Goal: Check status: Check status

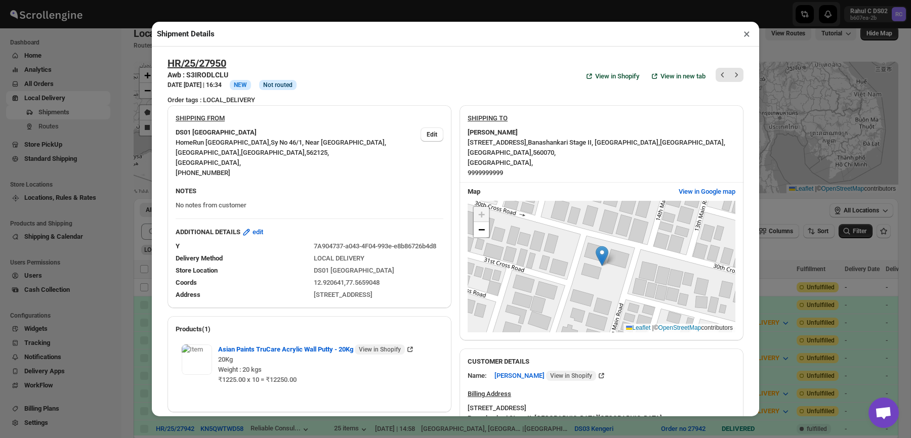
scroll to position [120, 0]
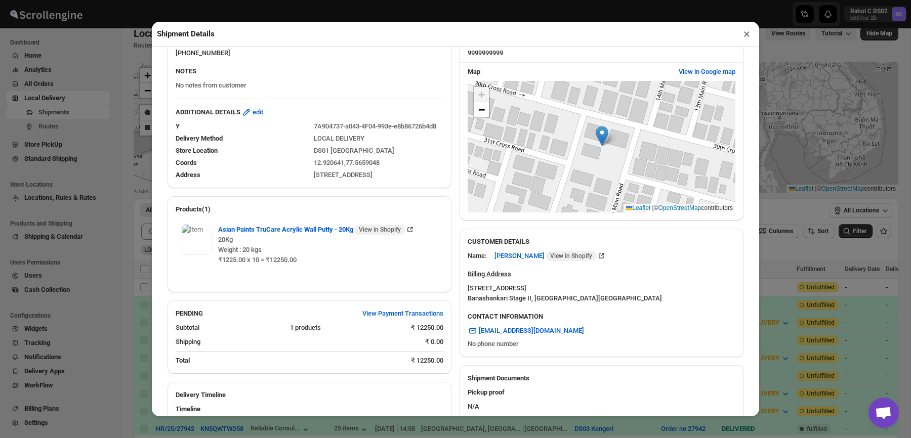
click at [71, 162] on div "Shipment Details × HR/25/27950 Awb : S3IRODLCLU DATE [DATE] | 16:34 Info NEW In…" at bounding box center [455, 219] width 911 height 438
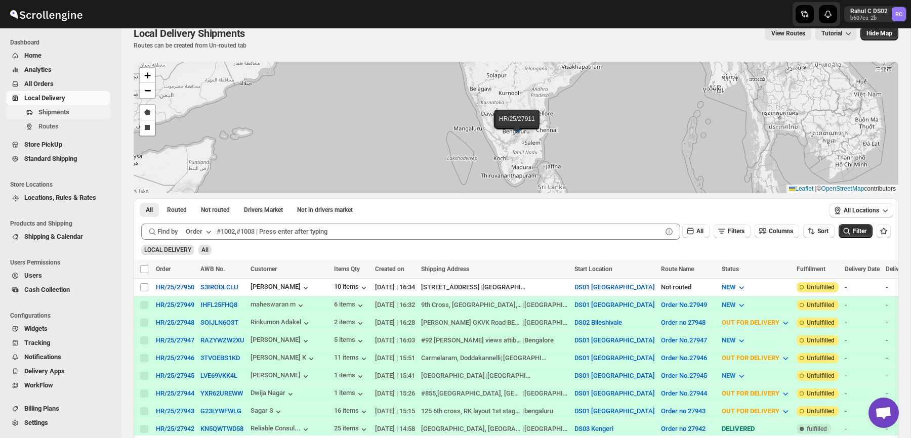
click at [60, 116] on span "Shipments" at bounding box center [73, 112] width 70 height 10
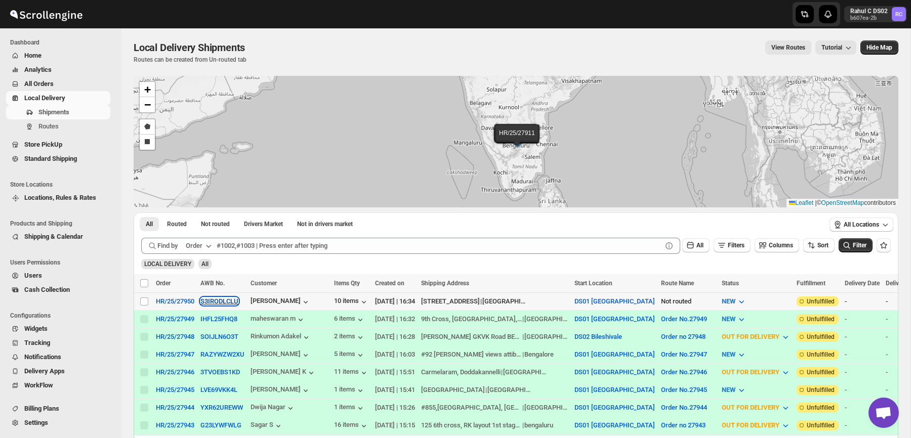
click at [218, 299] on button "S3IRODLCLU" at bounding box center [220, 302] width 38 height 8
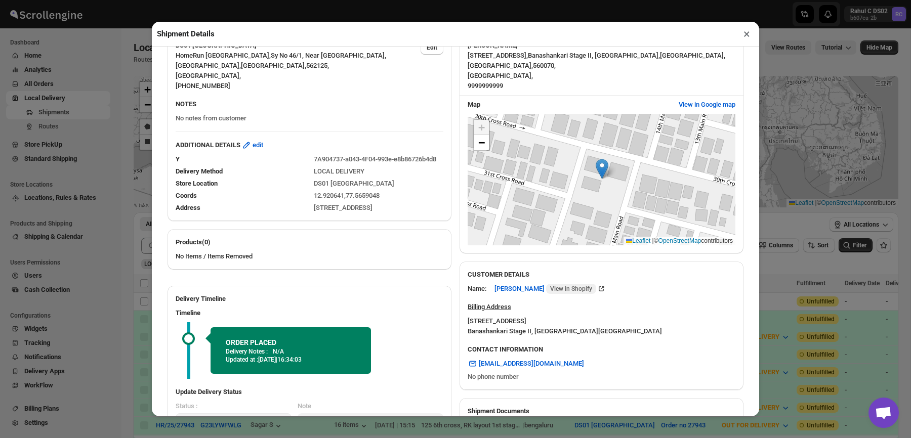
scroll to position [88, 0]
click at [686, 103] on span "View in Google map" at bounding box center [707, 104] width 57 height 10
click at [64, 119] on div "Shipment Details × HR/25/27950 Awb : S3IRODLCLU DATE [DATE] | 16:34 Warning CAN…" at bounding box center [455, 219] width 911 height 438
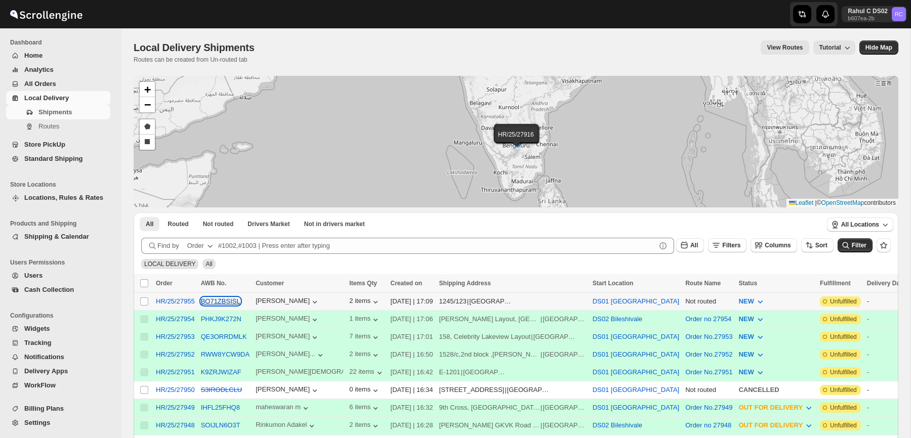
click at [230, 300] on button "BO71ZBSISL" at bounding box center [220, 302] width 39 height 8
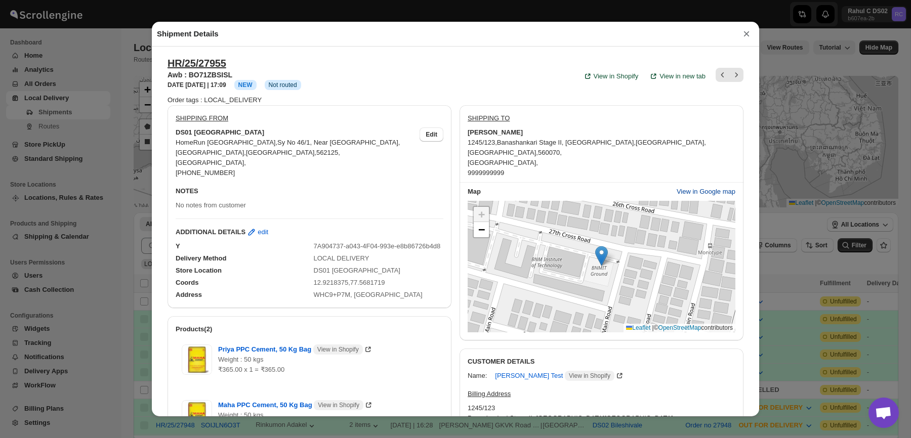
click at [691, 187] on button "View in Google map" at bounding box center [706, 192] width 71 height 16
